Goal: Transaction & Acquisition: Obtain resource

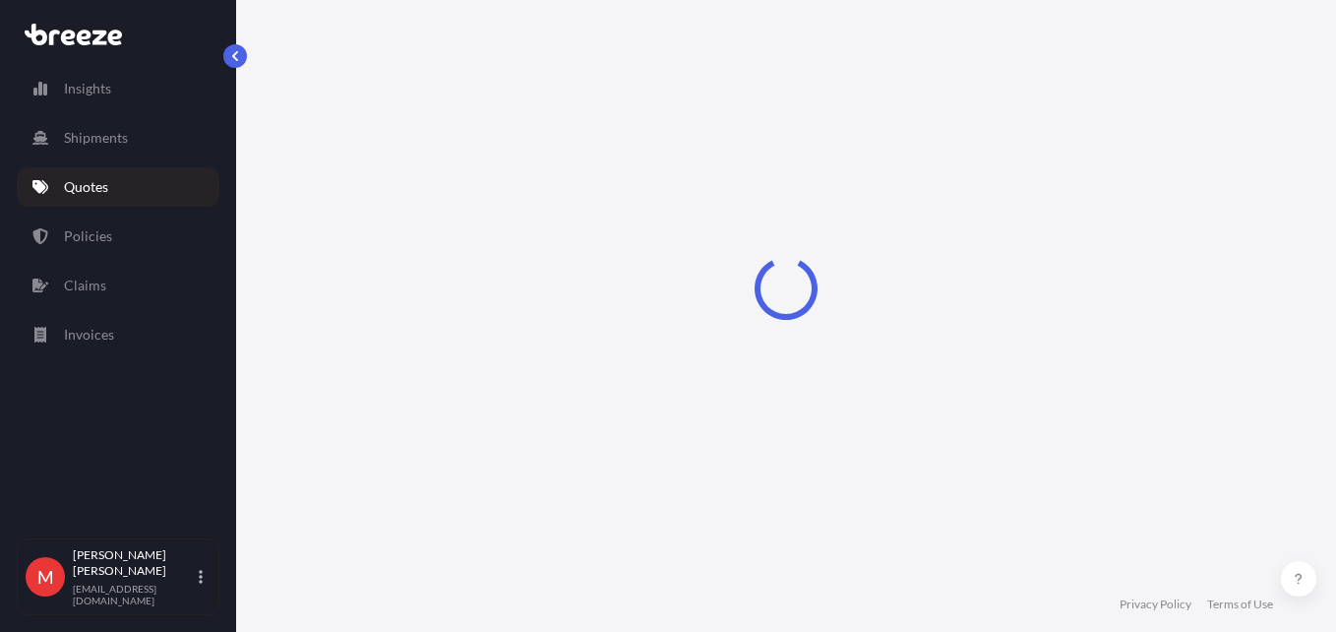
select select "Road"
select select "Sea"
select select "Road"
select select "2"
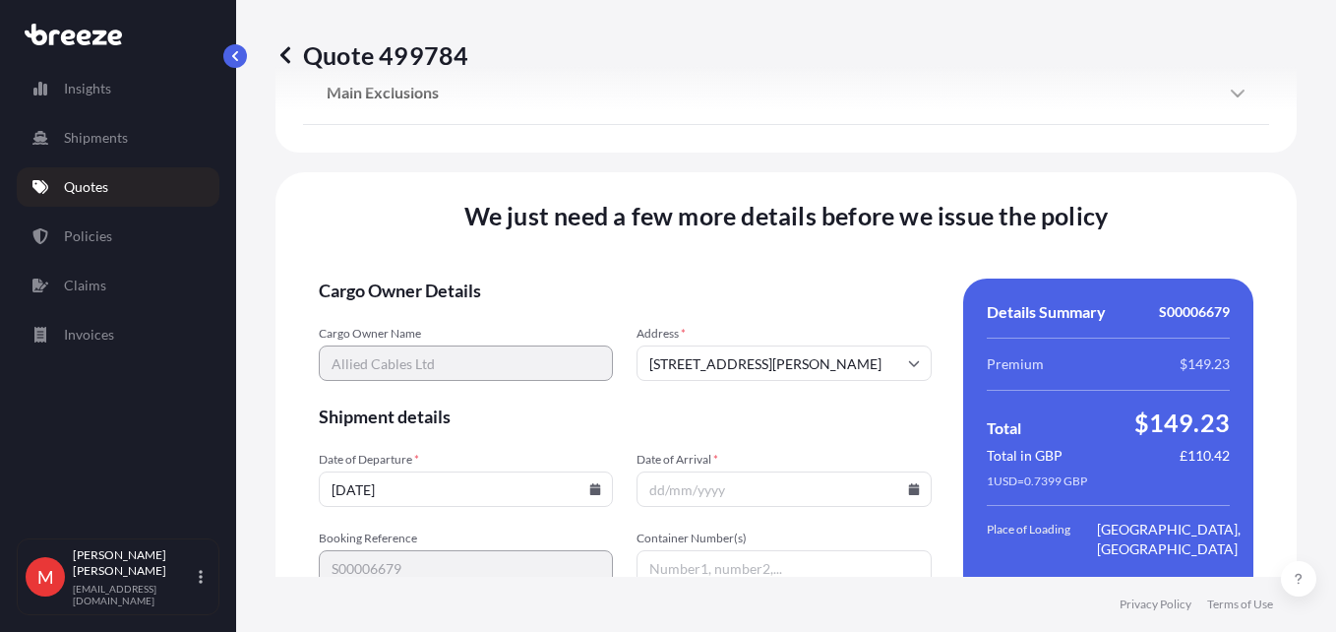
scroll to position [2824, 0]
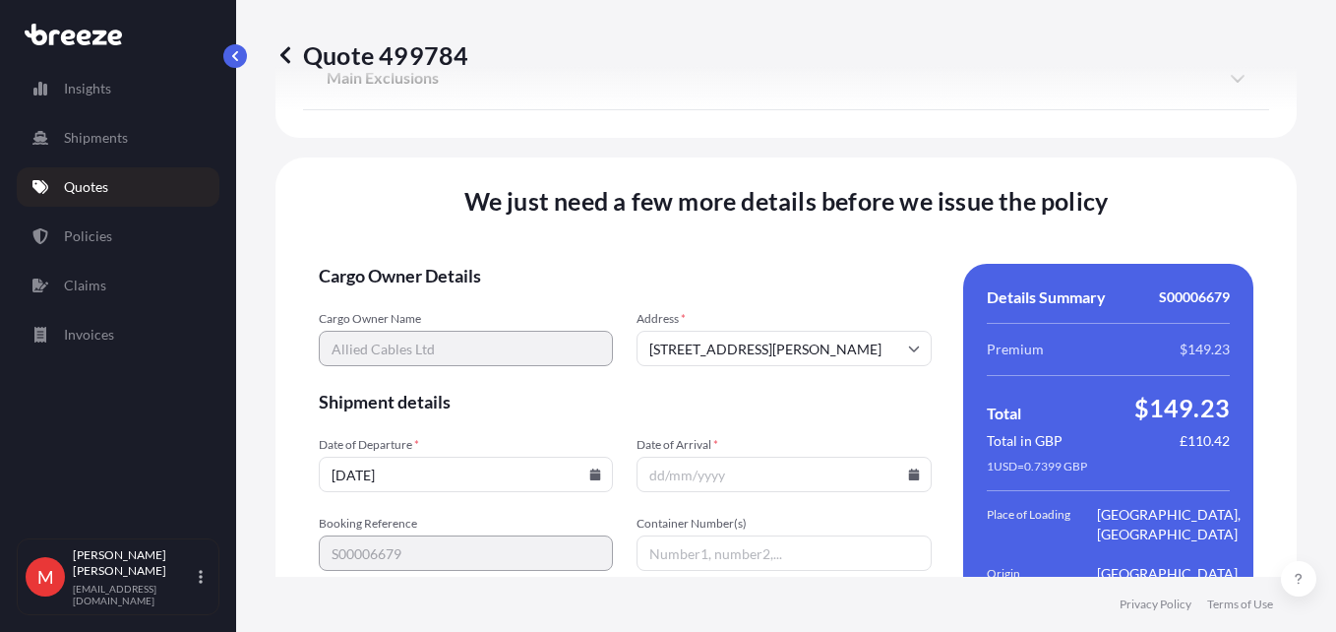
click at [590, 468] on icon at bounding box center [595, 474] width 11 height 12
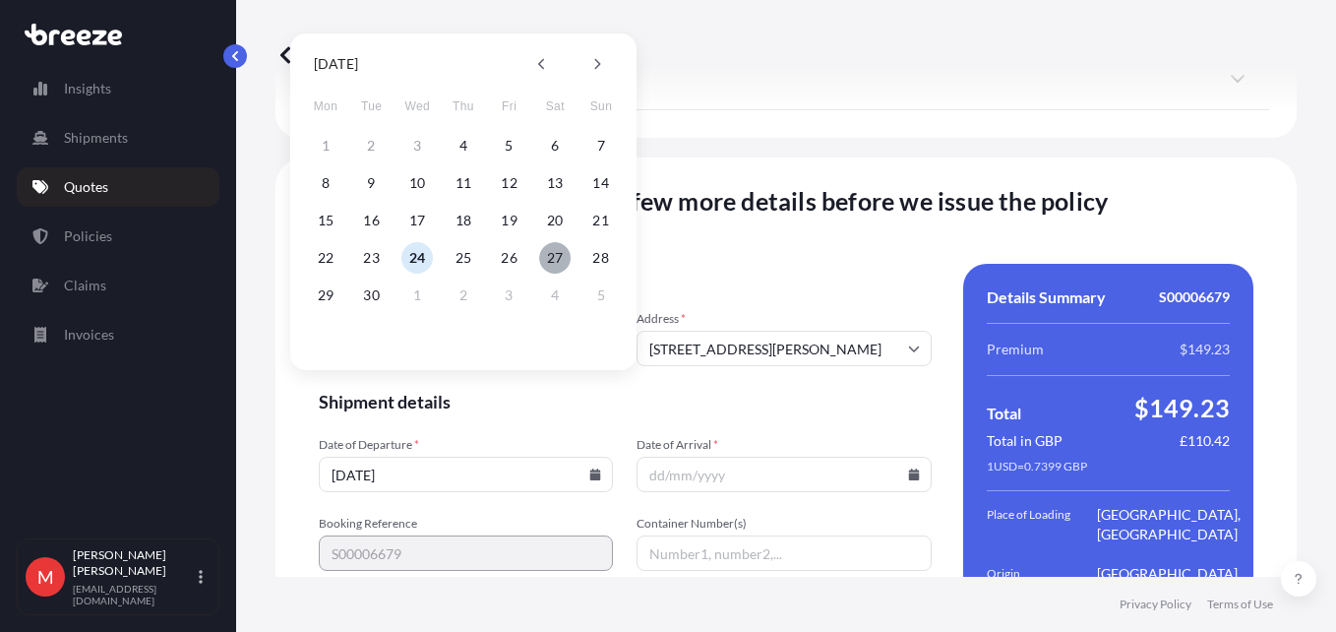
click at [555, 248] on button "27" at bounding box center [554, 257] width 31 height 31
type input "[DATE]"
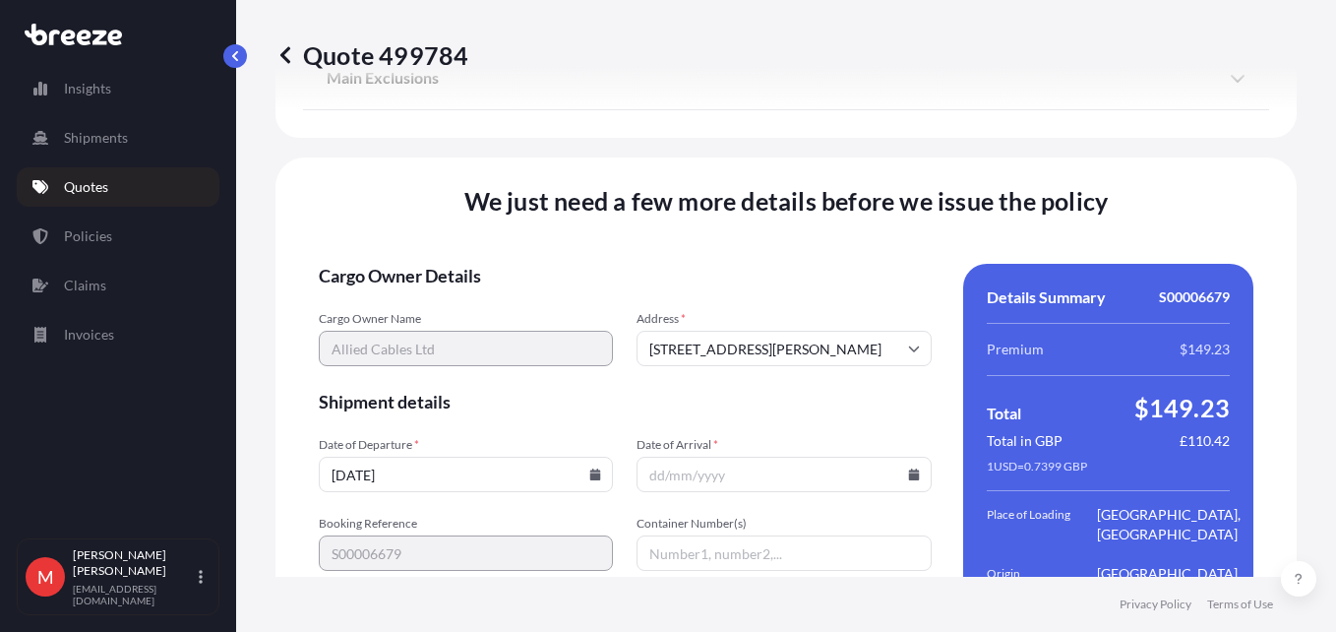
click at [908, 468] on icon at bounding box center [913, 474] width 11 height 12
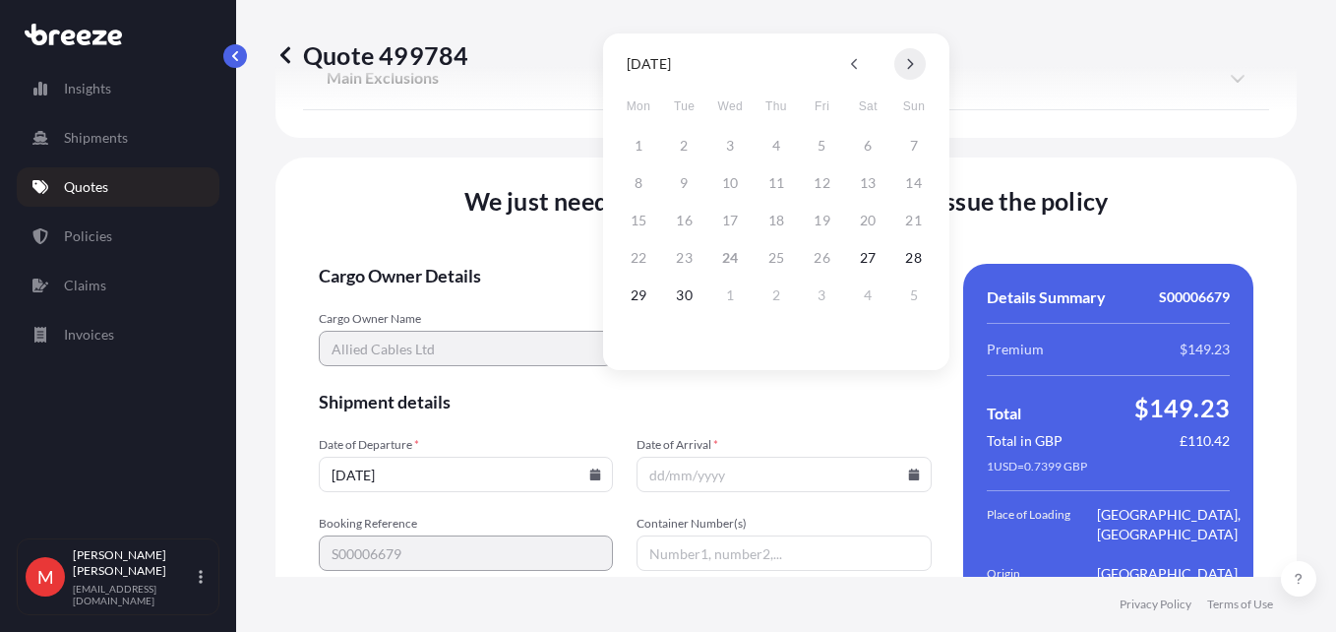
click at [904, 64] on button at bounding box center [909, 63] width 31 height 31
click at [776, 180] on button "9" at bounding box center [775, 182] width 31 height 31
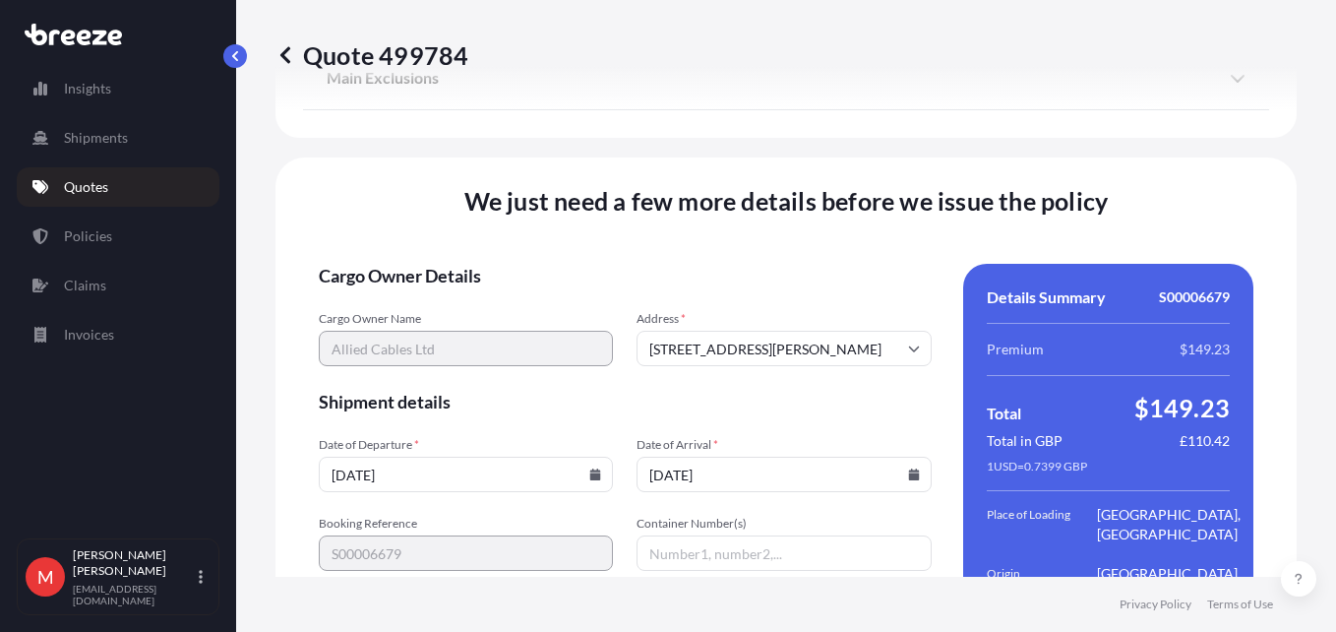
type input "[DATE]"
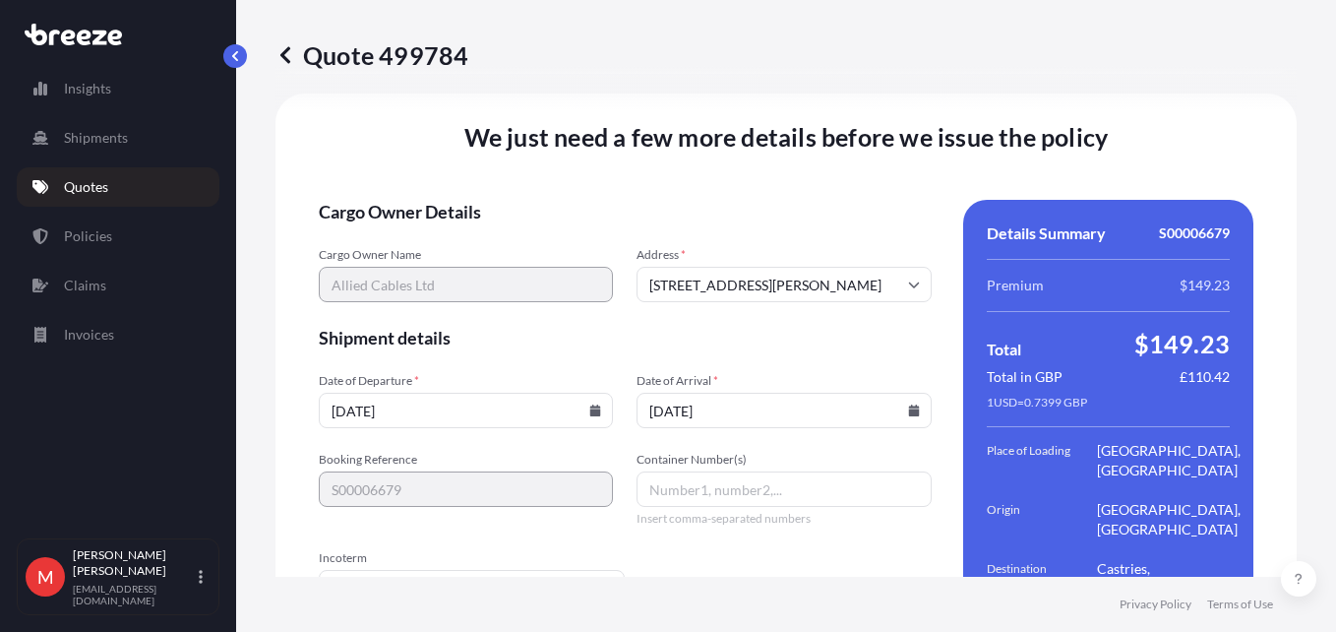
scroll to position [2961, 0]
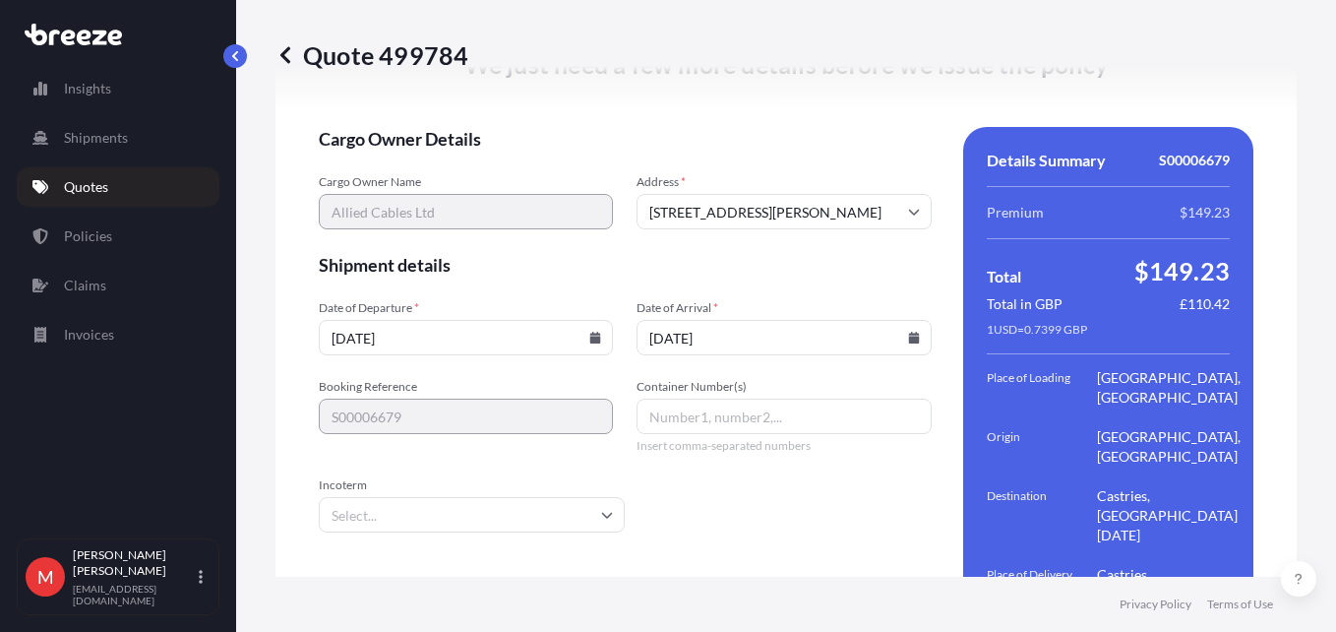
click at [716, 398] on input "Container Number(s)" at bounding box center [783, 415] width 294 height 35
paste input "APHU7077335"
type input "APHU7077335"
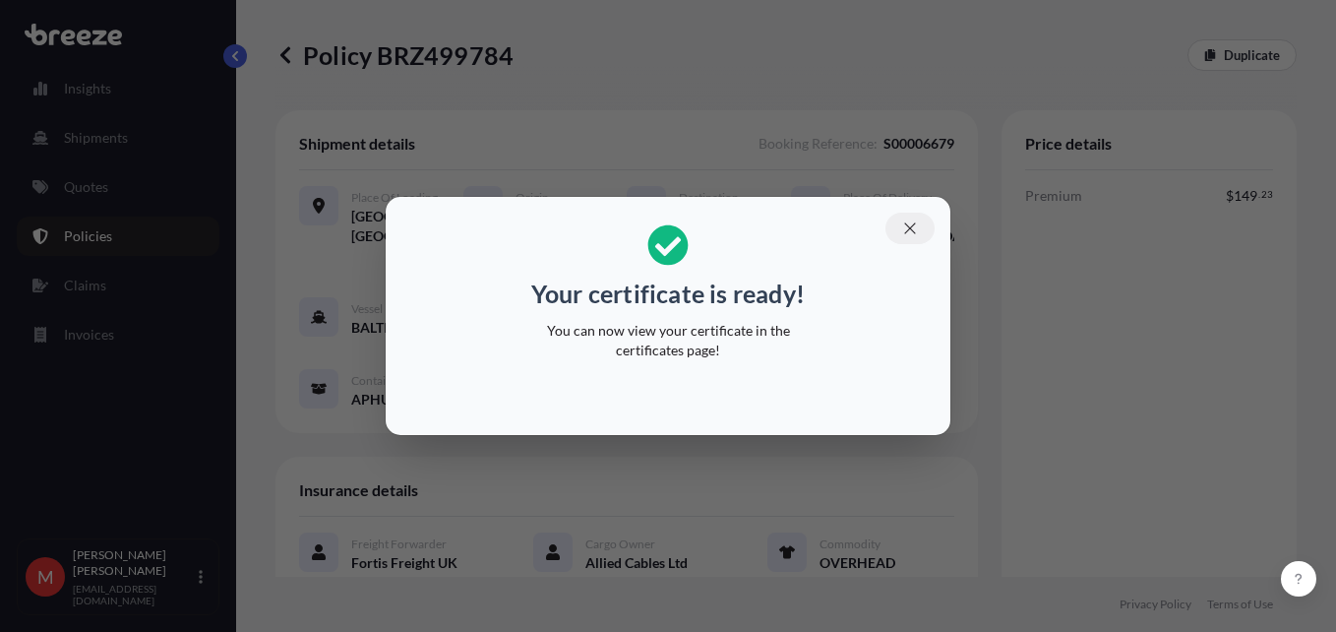
click at [905, 224] on icon "button" at bounding box center [910, 228] width 18 height 18
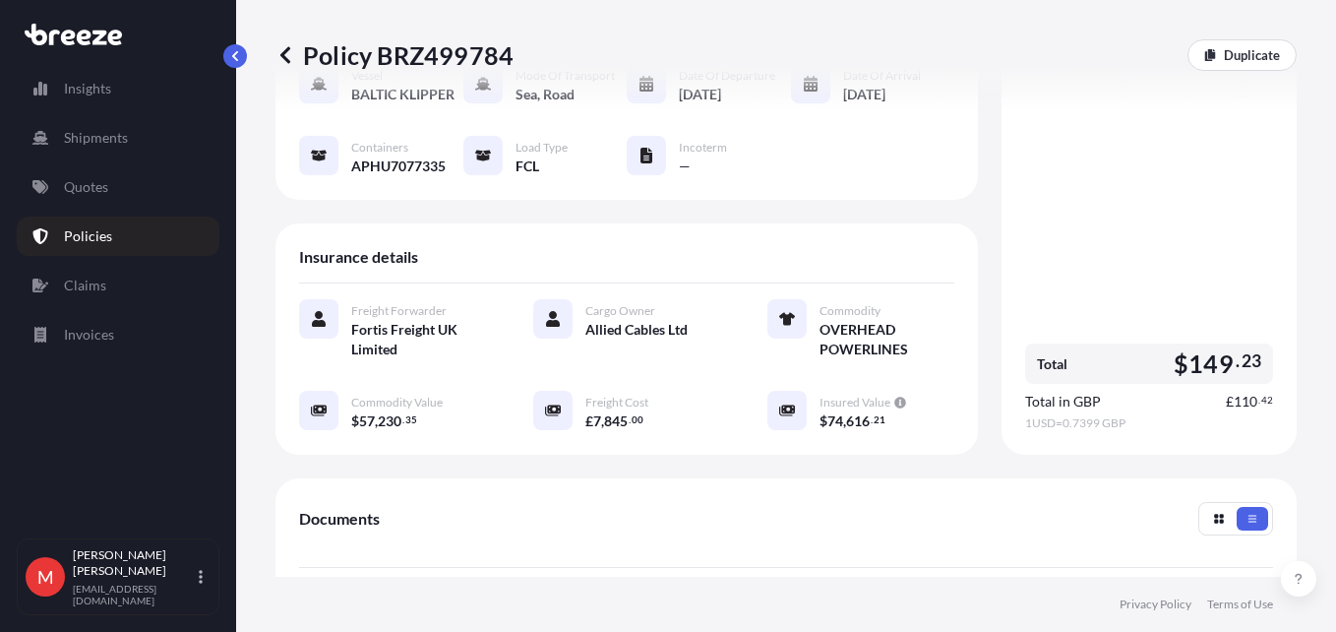
scroll to position [393, 0]
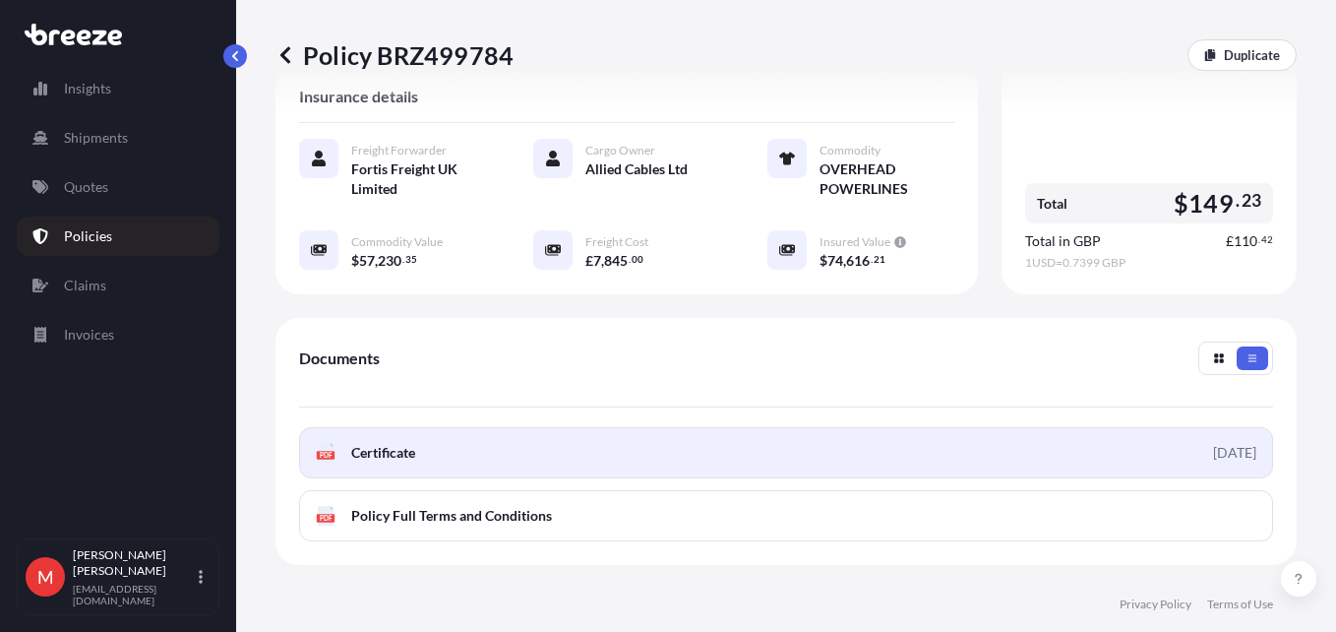
click at [385, 443] on span "Certificate" at bounding box center [383, 453] width 64 height 20
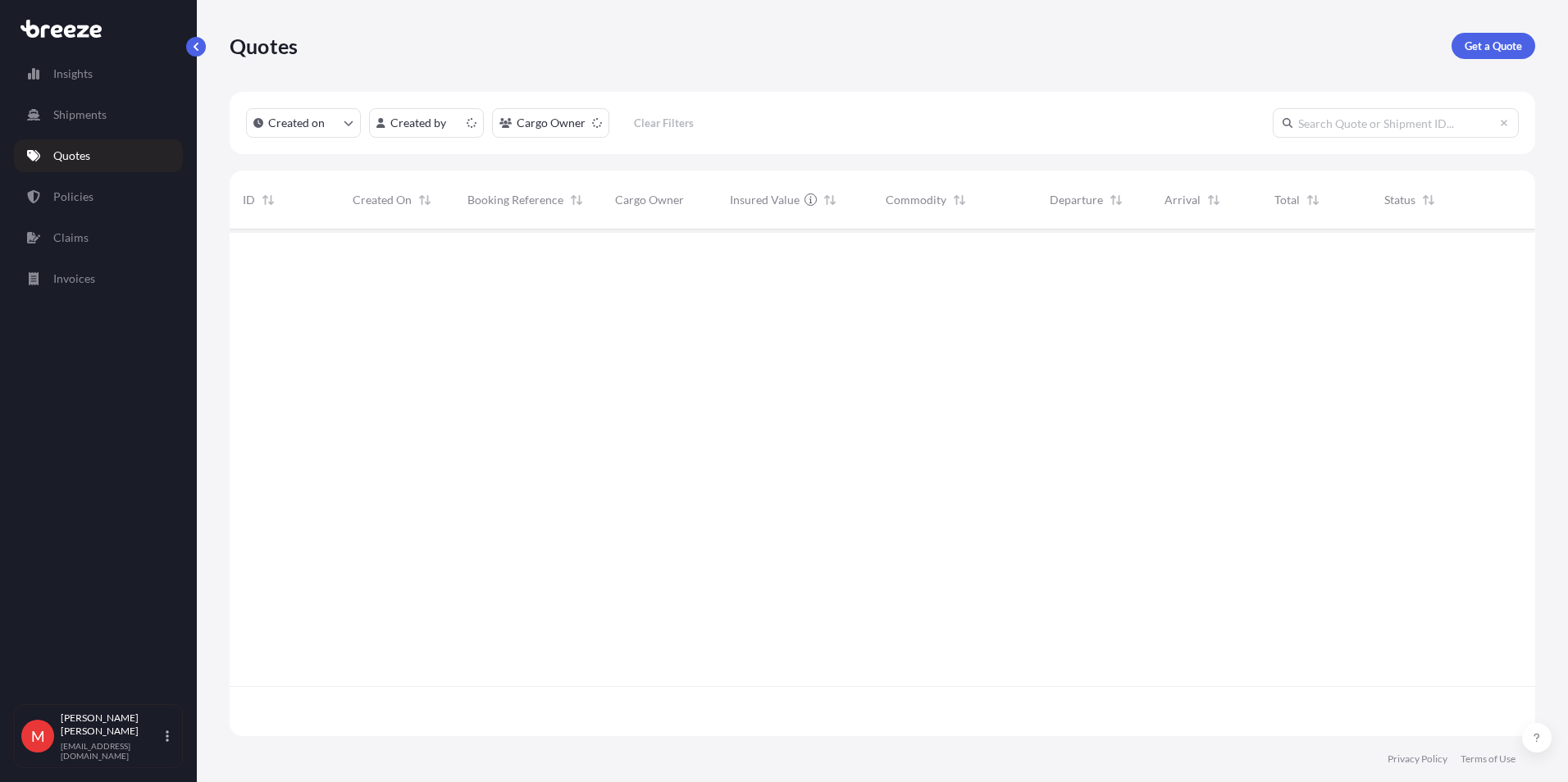
scroll to position [504, 1293]
